Goal: Use online tool/utility

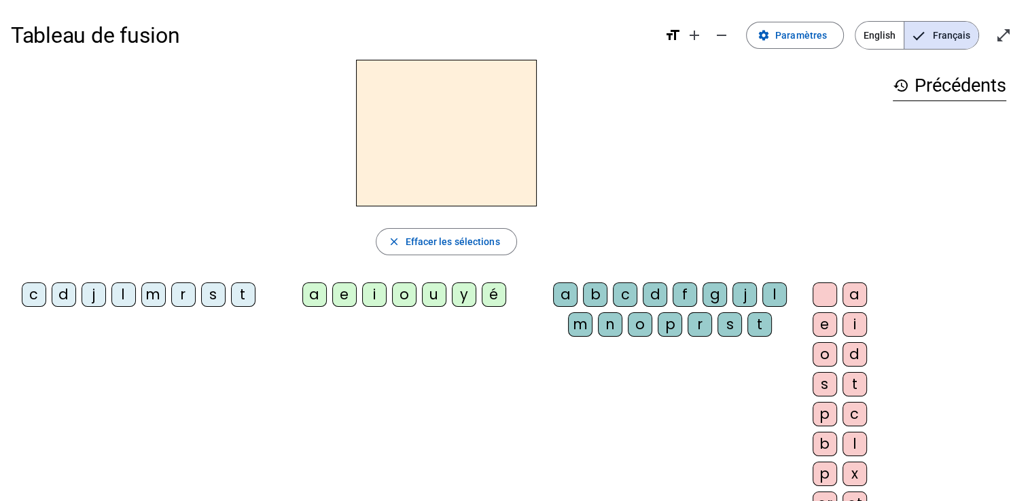
click at [118, 292] on div "l" at bounding box center [123, 295] width 24 height 24
click at [317, 294] on div "a" at bounding box center [314, 295] width 24 height 24
click at [625, 299] on div "c" at bounding box center [625, 295] width 24 height 24
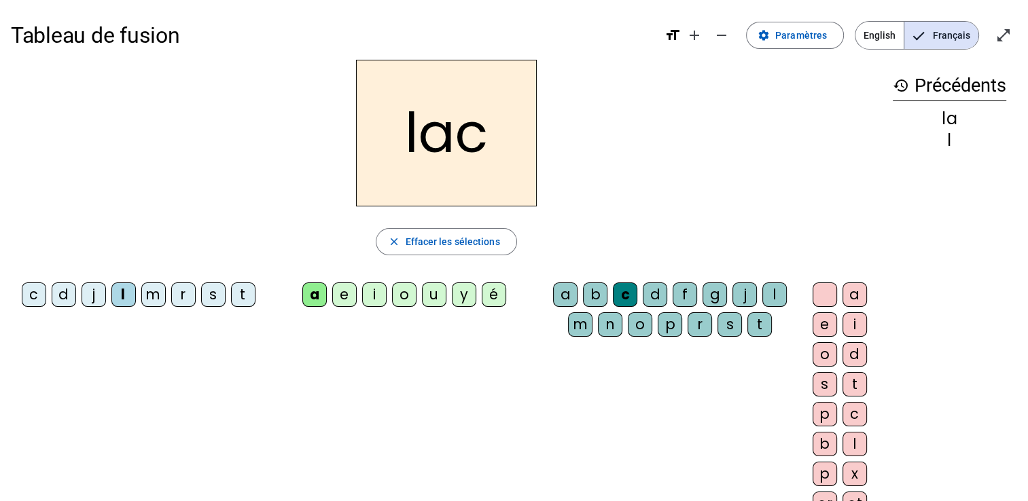
click at [242, 296] on div "t" at bounding box center [243, 295] width 24 height 24
click at [634, 302] on div "c" at bounding box center [625, 295] width 24 height 24
click at [814, 303] on div at bounding box center [825, 295] width 24 height 24
click at [427, 239] on span "Effacer les sélections" at bounding box center [452, 242] width 94 height 16
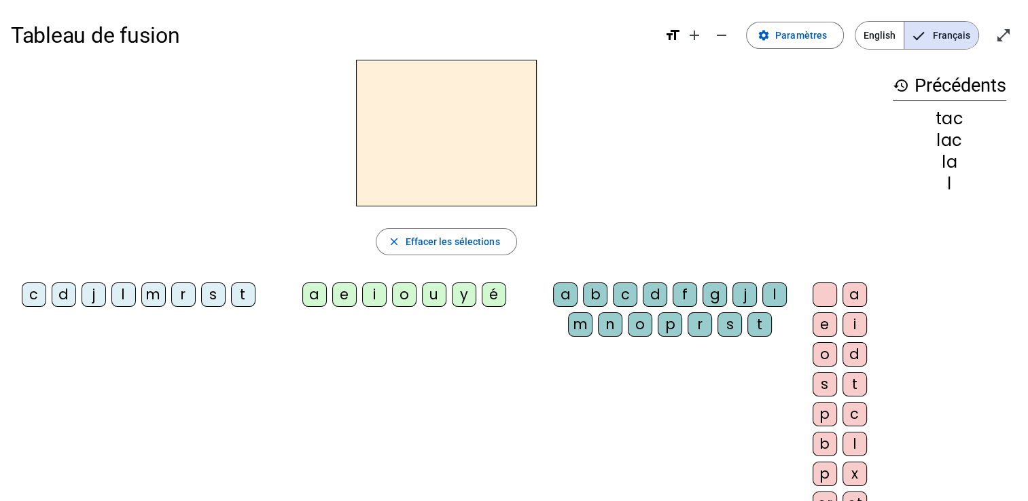
click at [242, 298] on div "t" at bounding box center [243, 295] width 24 height 24
click at [313, 300] on div "a" at bounding box center [314, 295] width 24 height 24
click at [343, 299] on div "e" at bounding box center [344, 295] width 24 height 24
click at [429, 296] on div "u" at bounding box center [434, 295] width 24 height 24
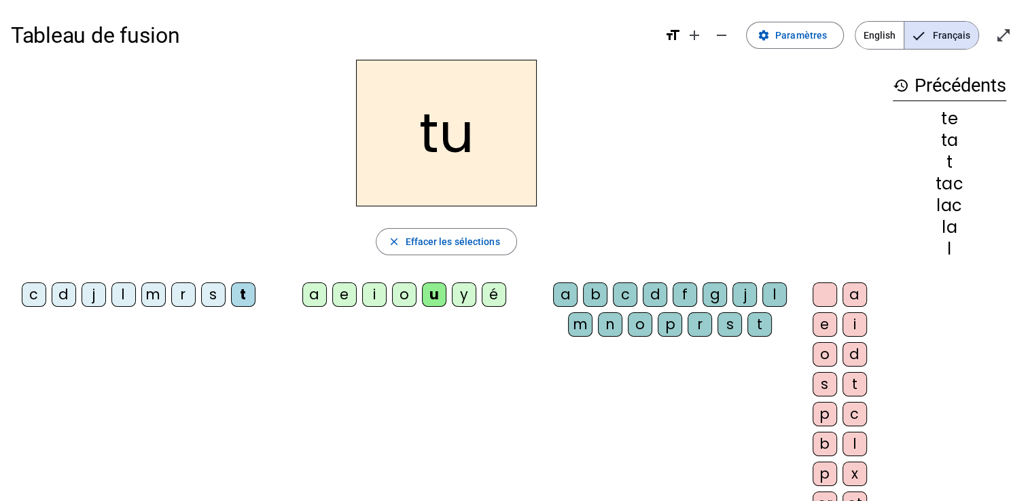
click at [63, 296] on div "d" at bounding box center [64, 295] width 24 height 24
click at [627, 289] on div "c" at bounding box center [625, 295] width 24 height 24
